Goal: Communication & Community: Participate in discussion

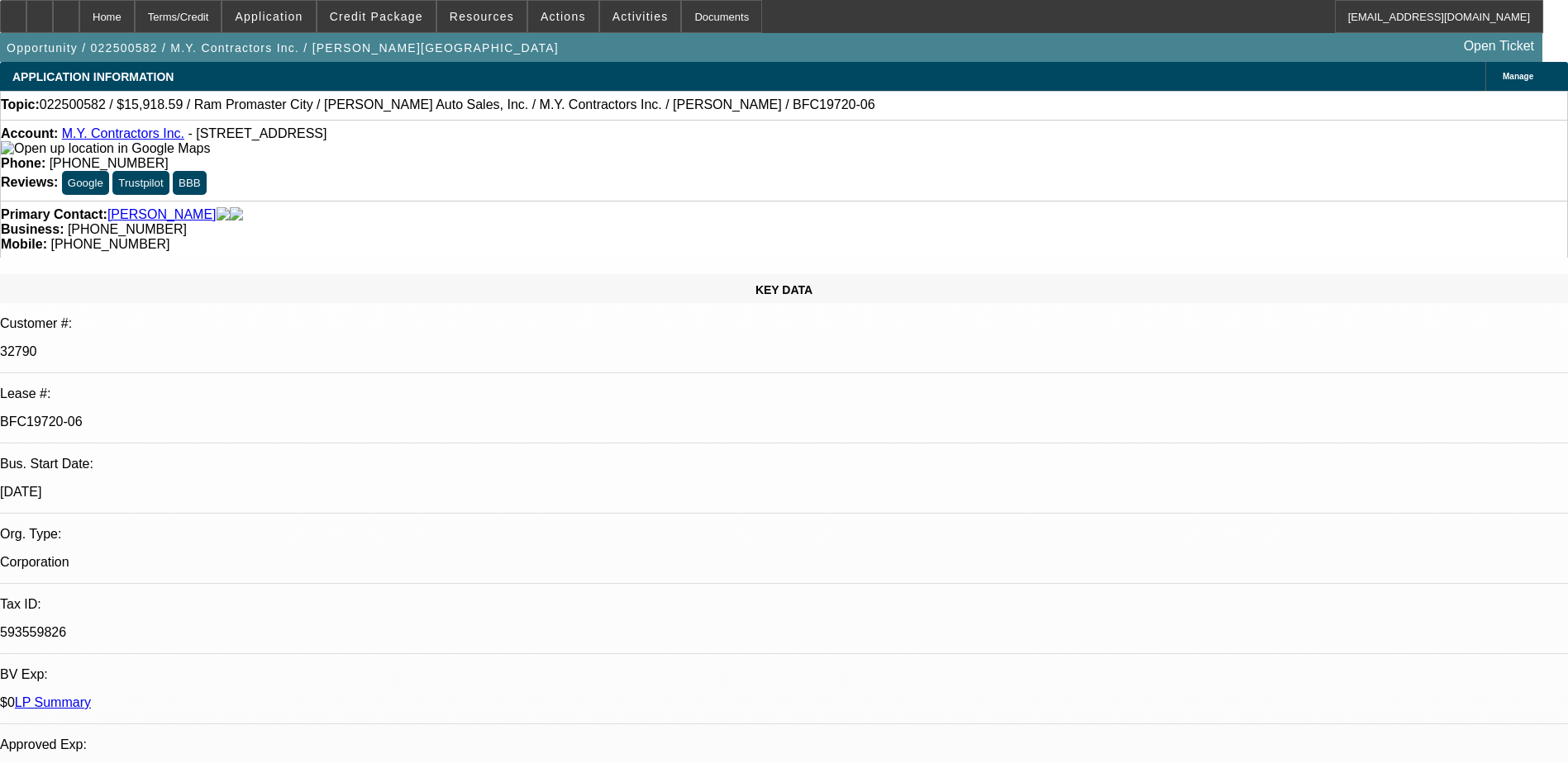
select select "0"
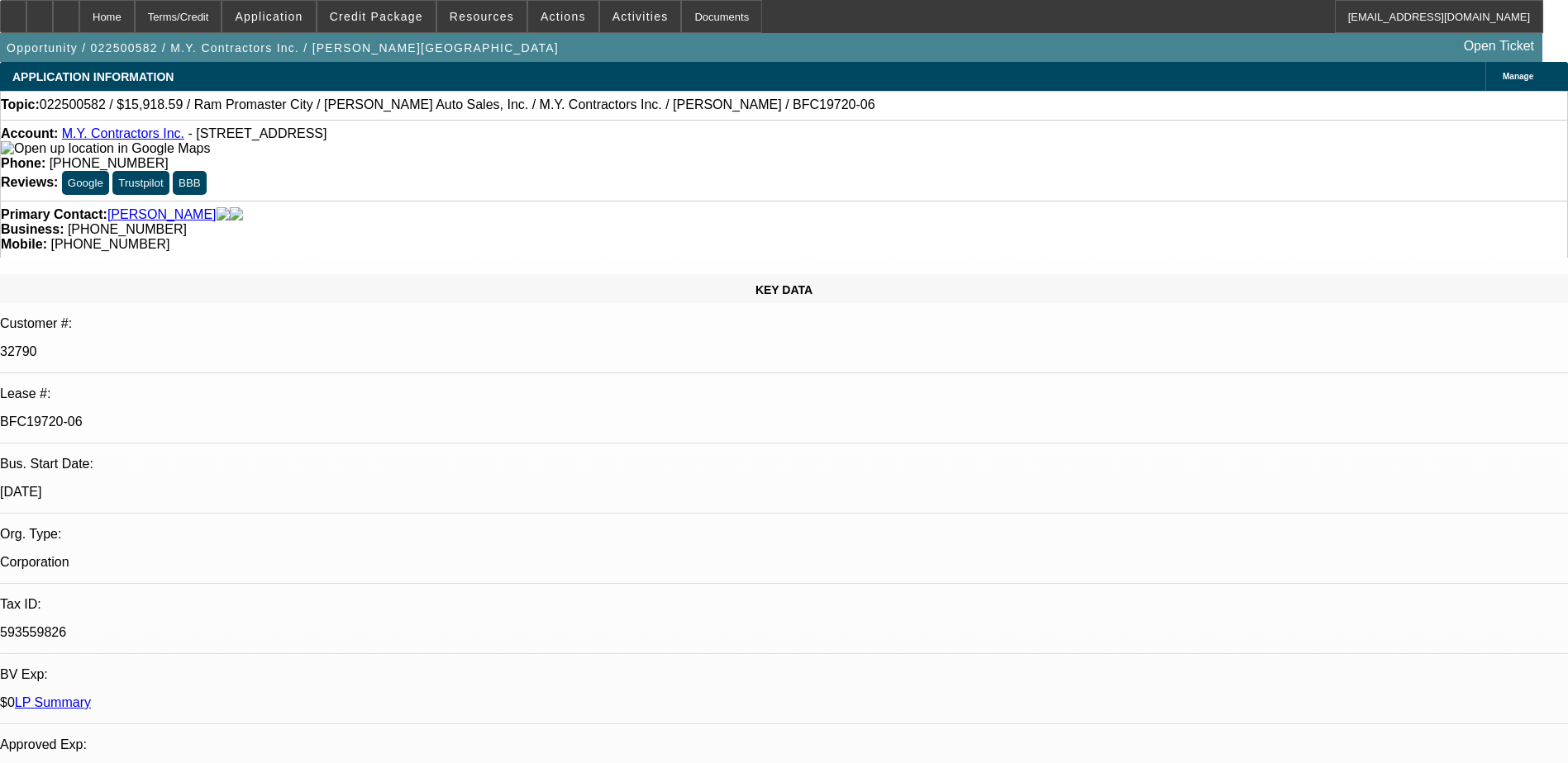
select select "0"
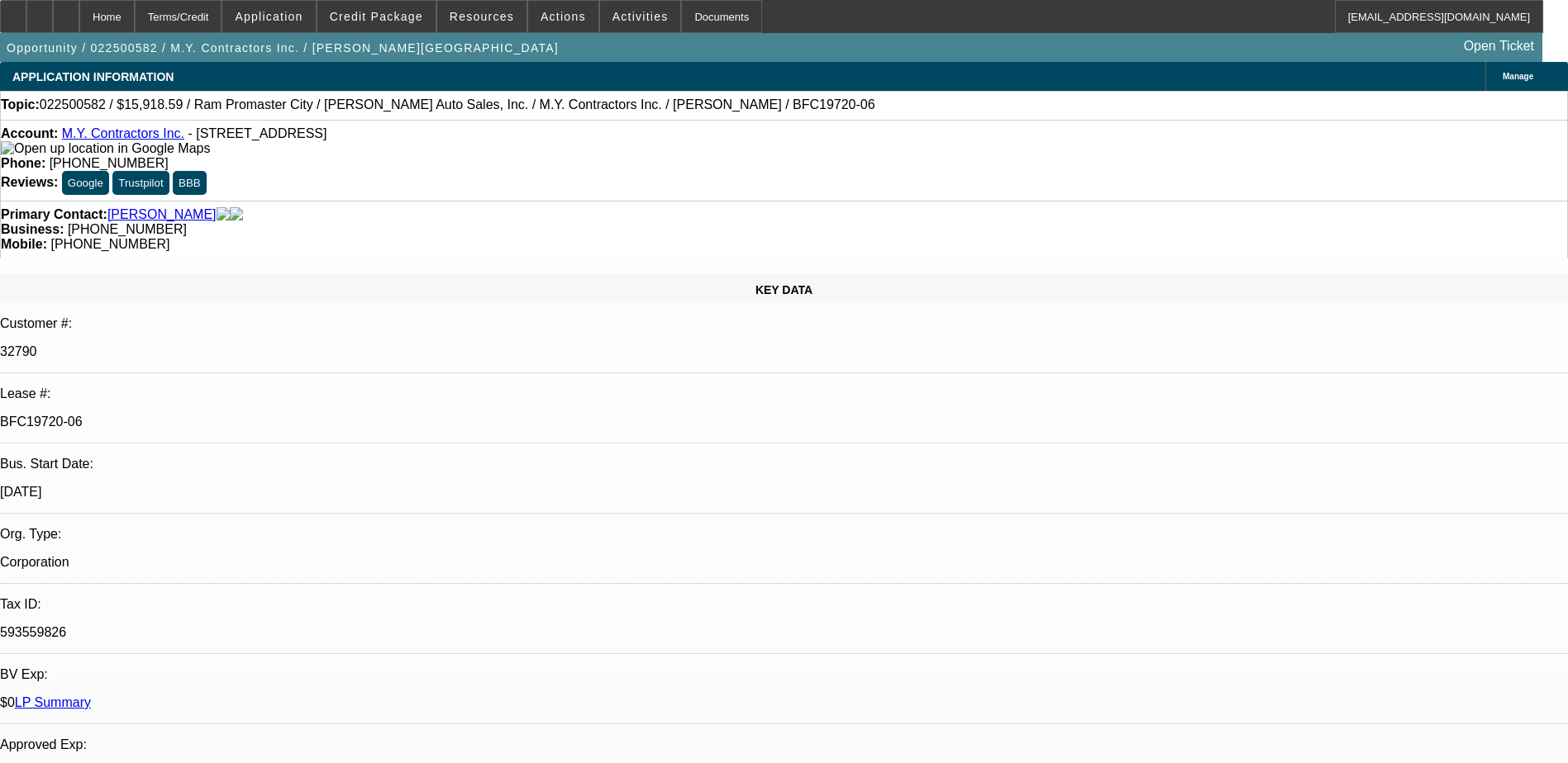
select select "0"
select select "1"
select select "3"
select select "6"
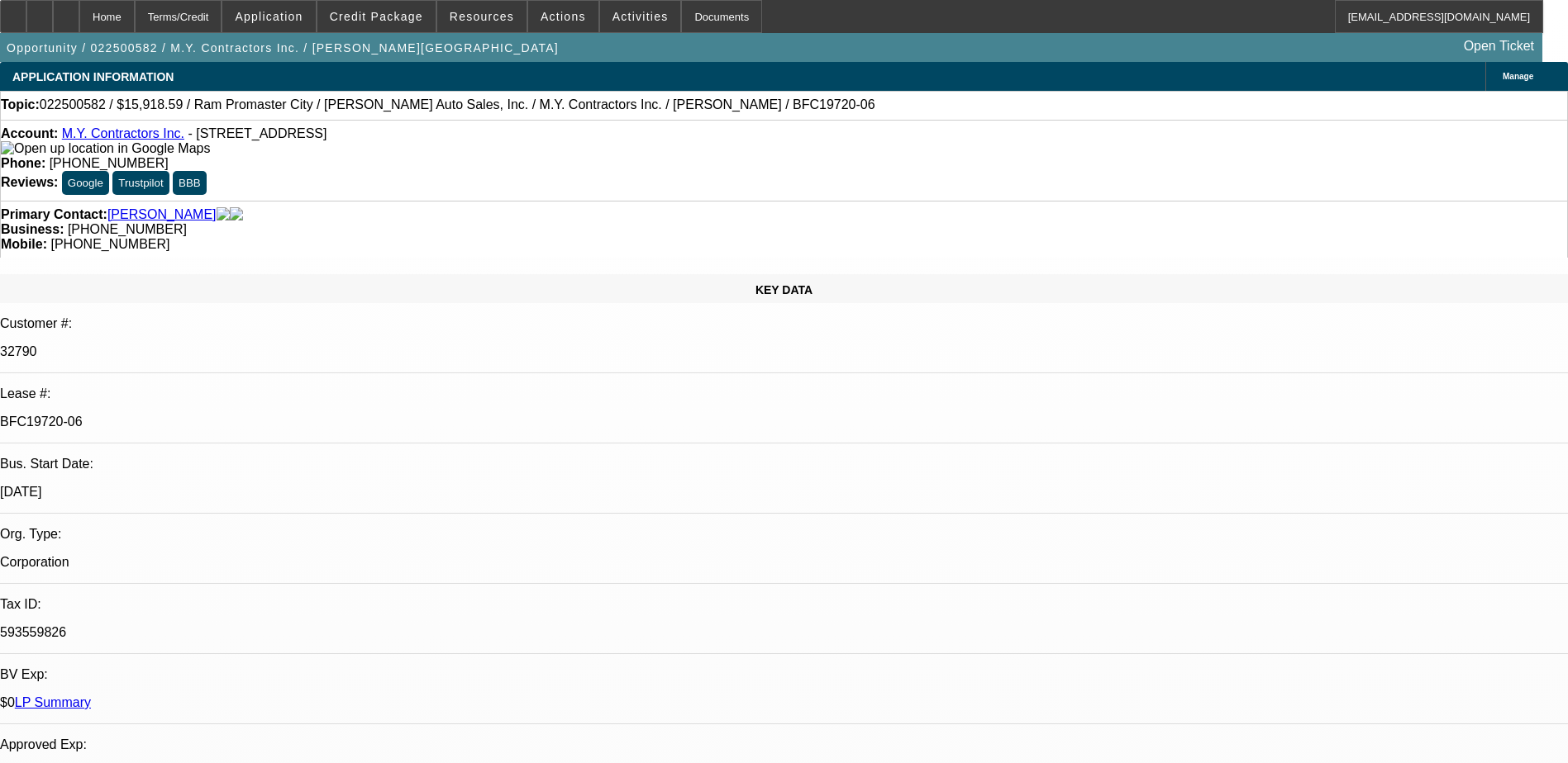
select select "1"
select select "6"
select select "1"
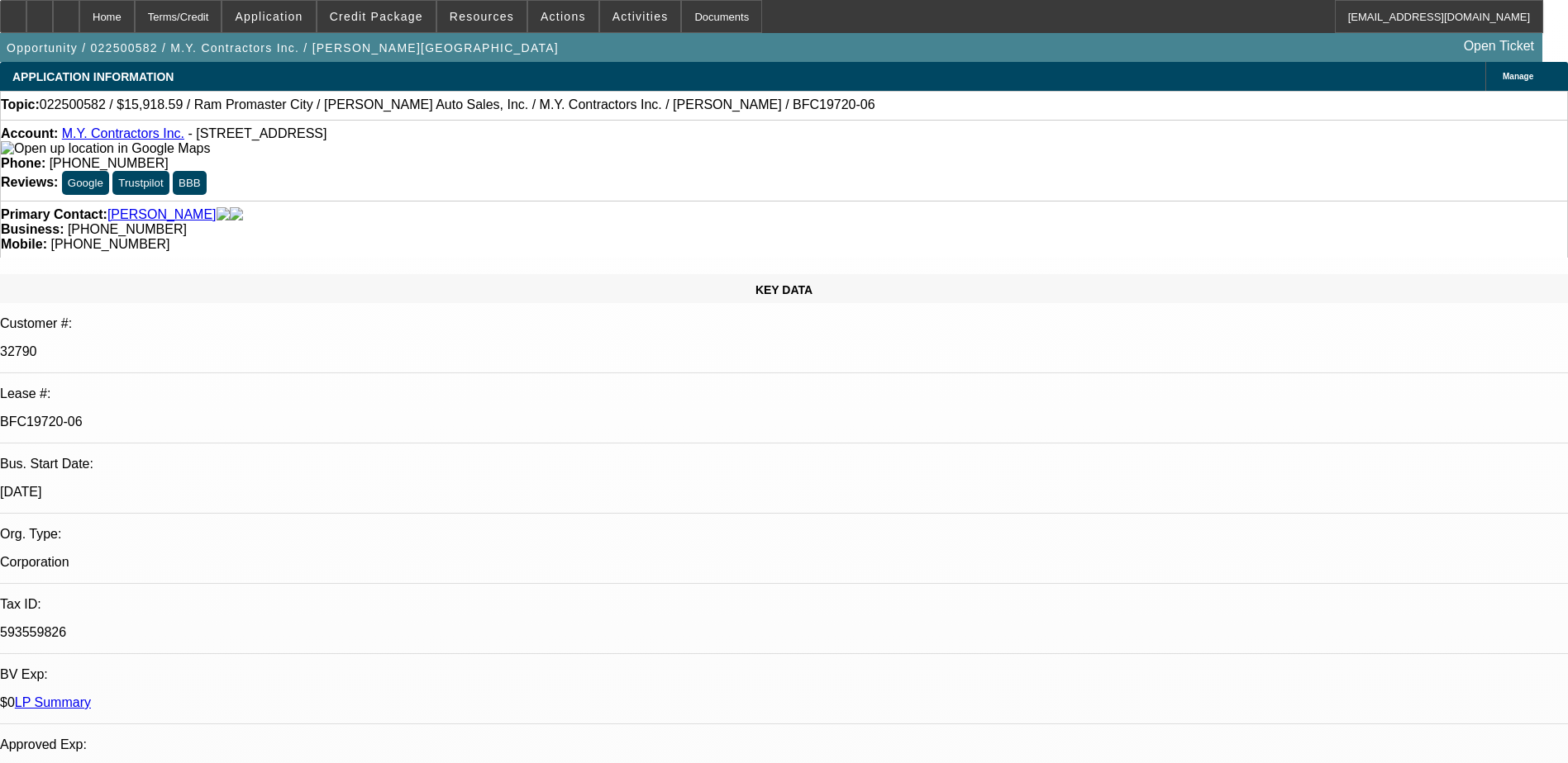
select select "6"
select select "1"
select select "6"
